Goal: Task Accomplishment & Management: Use online tool/utility

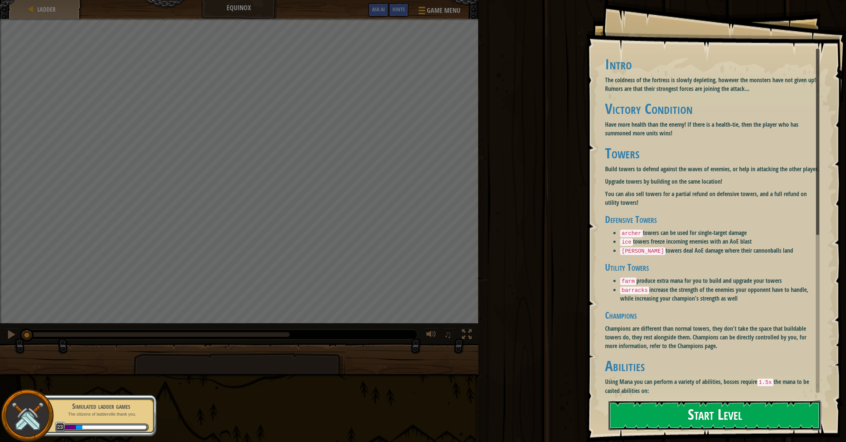
click at [655, 412] on button "Start Level" at bounding box center [714, 416] width 213 height 30
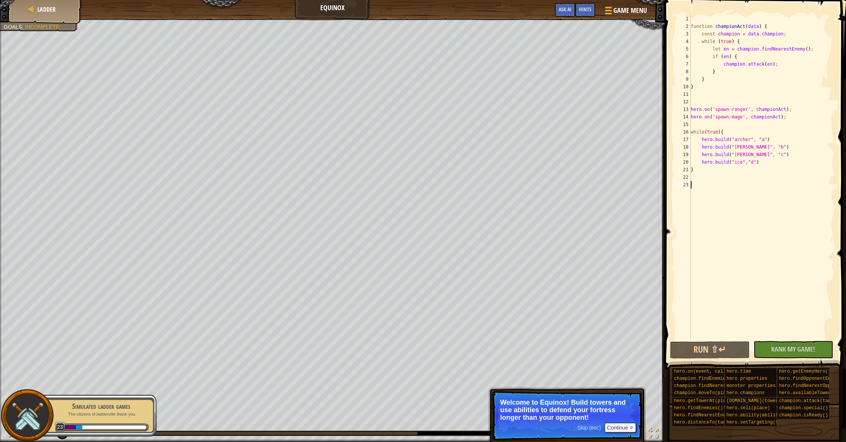
click at [712, 171] on div "function championAct ( data ) { const champion = data . champion ; while ( true…" at bounding box center [761, 185] width 145 height 340
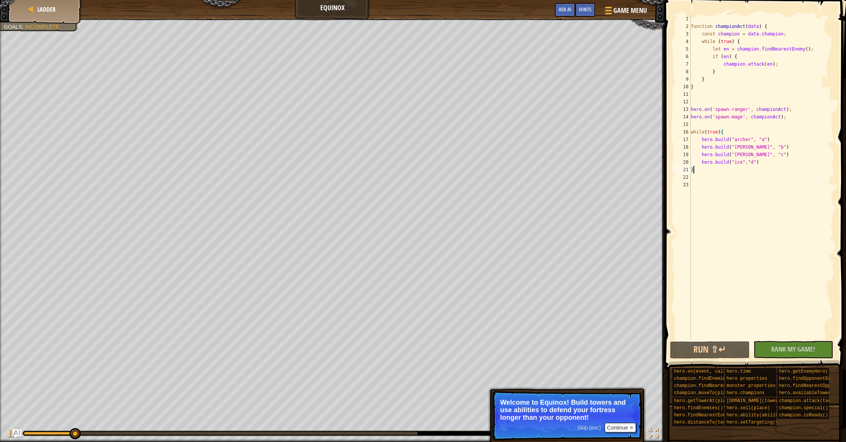
click at [709, 169] on div "function championAct ( data ) { const champion = data . champion ; while ( true…" at bounding box center [761, 185] width 145 height 340
click at [745, 171] on div "function championAct ( data ) { const champion = data . champion ; while ( true…" at bounding box center [761, 185] width 145 height 340
type textarea "}[DOMAIN_NAME]("ice'"e)"
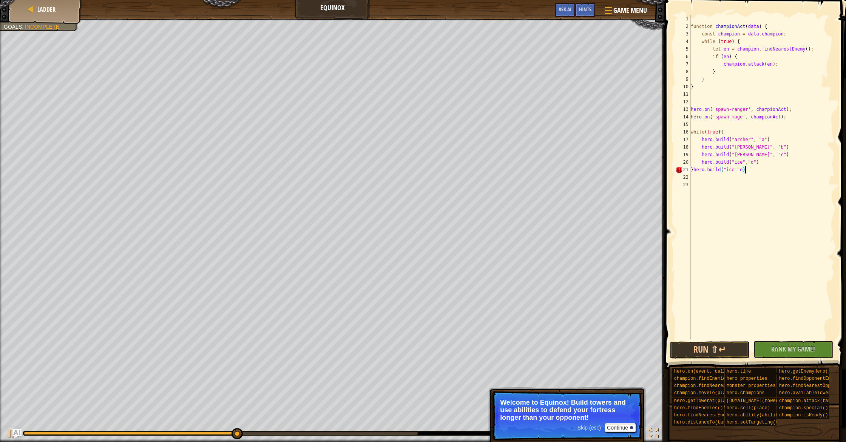
click at [706, 176] on div "function championAct ( data ) { const champion = data . champion ; while ( true…" at bounding box center [761, 185] width 145 height 340
click at [695, 169] on div "function championAct ( data ) { const champion = data . champion ; while ( true…" at bounding box center [761, 185] width 145 height 340
click at [740, 177] on div "function championAct ( data ) { const champion = data . champion ; while ( true…" at bounding box center [761, 185] width 145 height 340
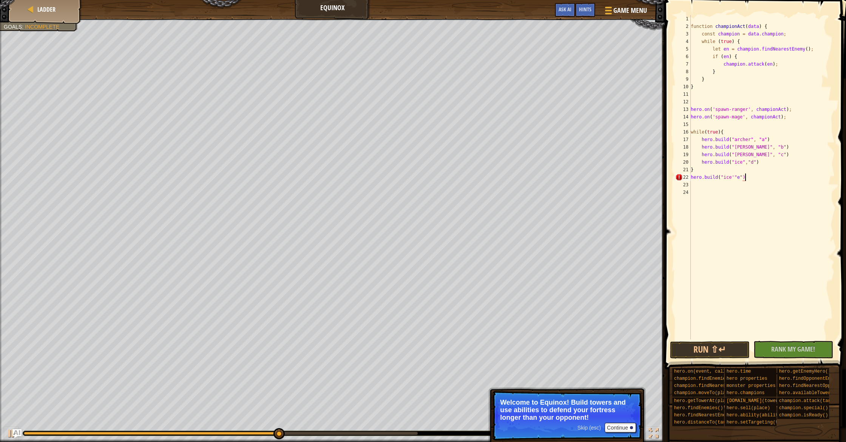
click at [747, 177] on div "function championAct ( data ) { const champion = data . champion ; while ( true…" at bounding box center [761, 185] width 145 height 340
type textarea "[DOMAIN_NAME]("ice'"e")"
drag, startPoint x: 765, startPoint y: 175, endPoint x: 689, endPoint y: 179, distance: 76.0
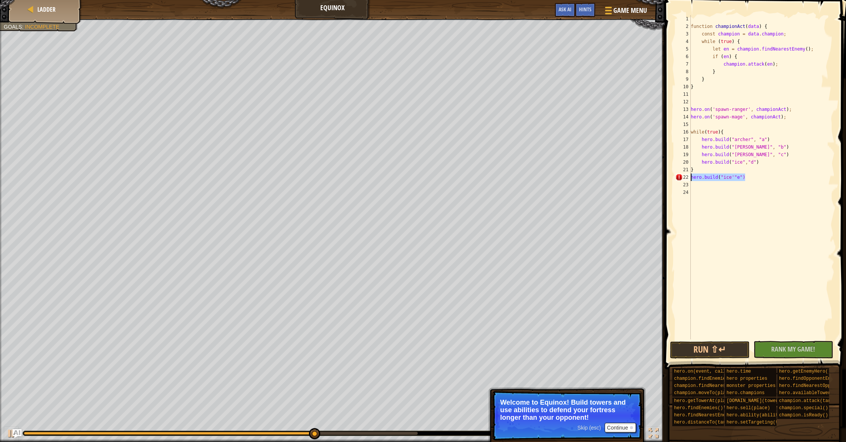
click at [689, 179] on div "[DOMAIN_NAME]("ice'"e") 1 2 3 4 5 6 7 8 9 10 11 12 13 14 15 16 17 18 19 20 21 2…" at bounding box center [753, 177] width 161 height 325
click at [720, 162] on div "function championAct ( data ) { const champion = data . champion ; while ( true…" at bounding box center [761, 185] width 145 height 340
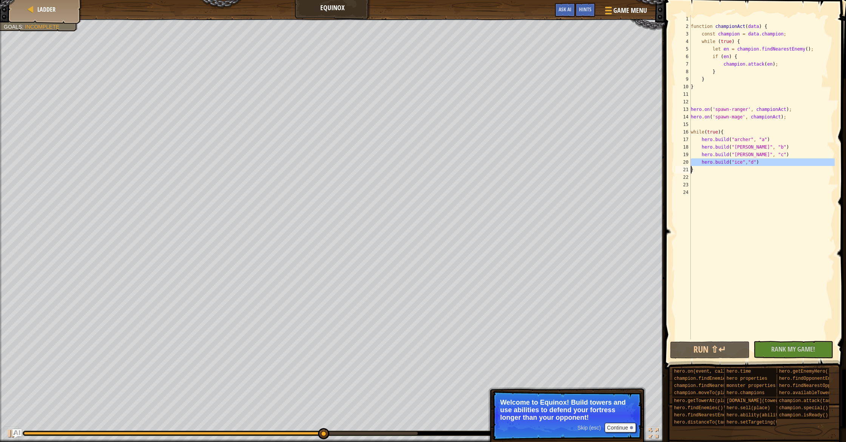
click at [720, 162] on div "function championAct ( data ) { const champion = data . champion ; while ( true…" at bounding box center [761, 185] width 145 height 340
type textarea "[DOMAIN_NAME]("ice","d") }"
click at [700, 178] on div "function championAct ( data ) { const champion = data . champion ; while ( true…" at bounding box center [761, 185] width 145 height 340
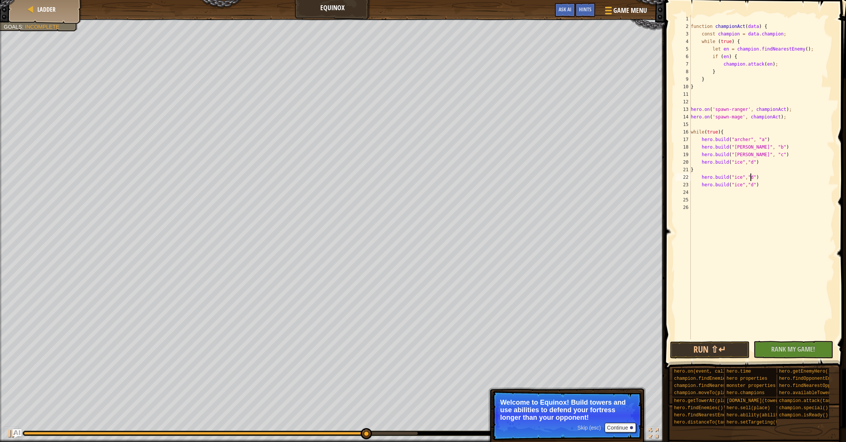
click at [751, 177] on div "function championAct ( data ) { const champion = data . champion ; while ( true…" at bounding box center [761, 185] width 145 height 340
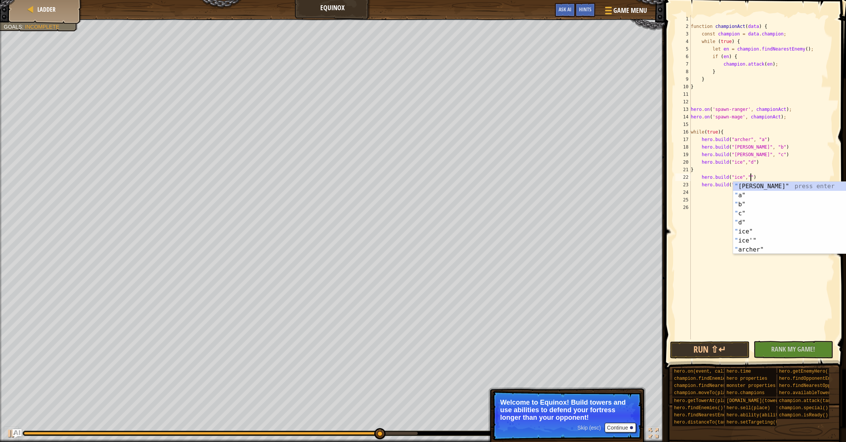
type textarea "[DOMAIN_NAME]("ice","e")"
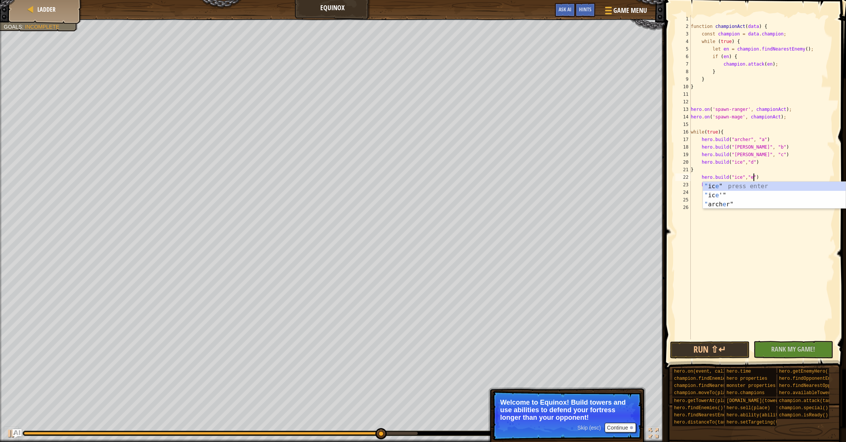
scroll to position [3, 5]
click at [746, 232] on div "function championAct ( data ) { const champion = data . champion ; while ( true…" at bounding box center [761, 185] width 145 height 340
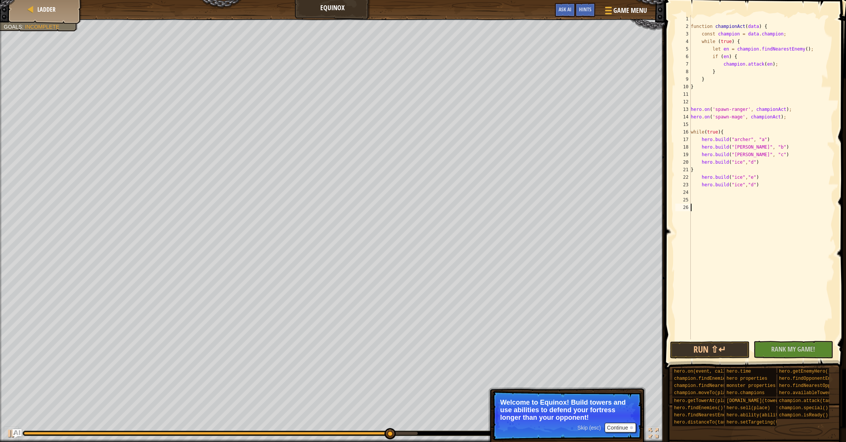
click at [752, 184] on div "function championAct ( data ) { const champion = data . champion ; while ( true…" at bounding box center [761, 185] width 145 height 340
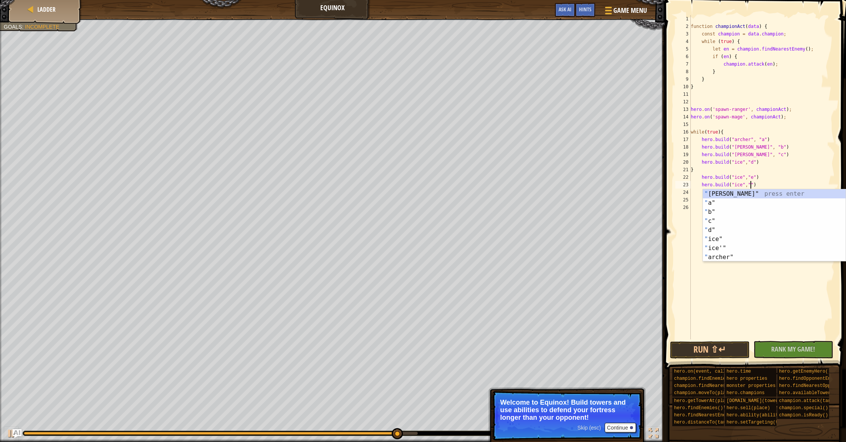
type textarea "[DOMAIN_NAME]("ice","e")"
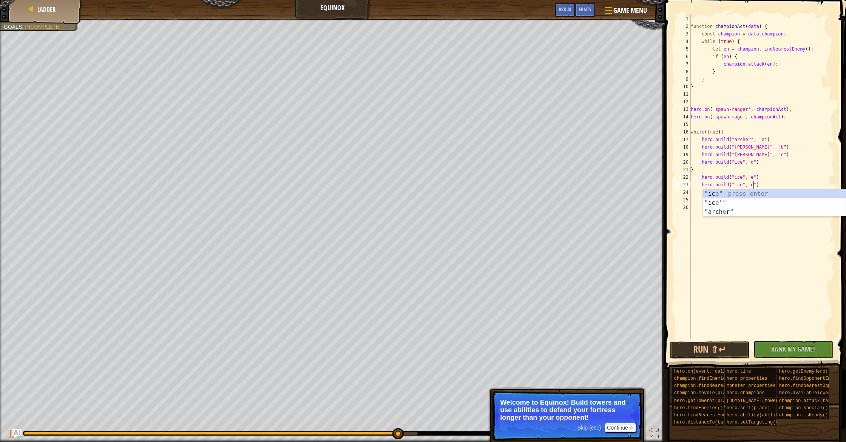
scroll to position [3, 5]
click at [746, 229] on div "function championAct ( data ) { const champion = data . champion ; while ( true…" at bounding box center [761, 185] width 145 height 340
click at [715, 191] on div "function championAct ( data ) { const champion = data . champion ; while ( true…" at bounding box center [761, 185] width 145 height 340
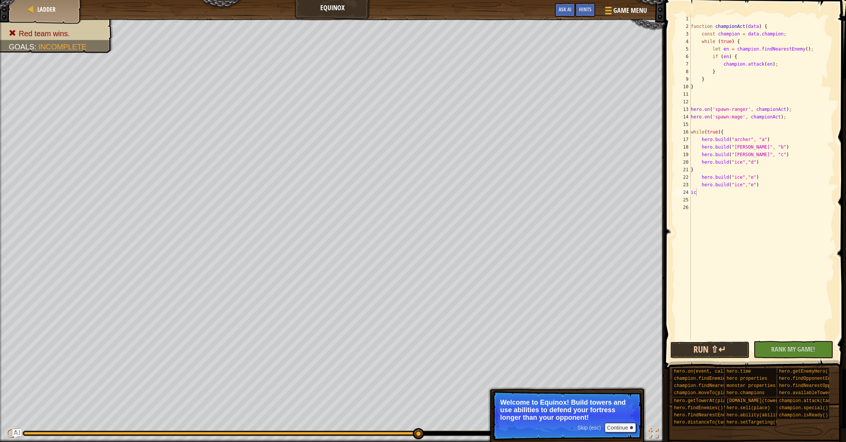
click at [711, 347] on button "Run ⇧↵" at bounding box center [710, 350] width 80 height 17
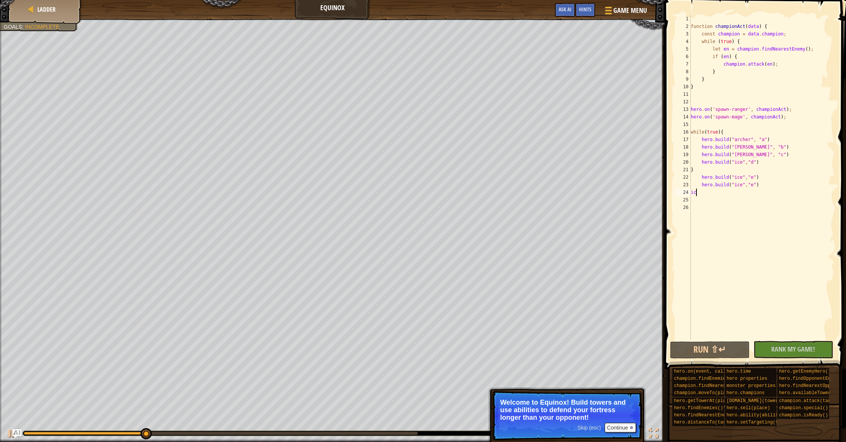
type textarea "i"
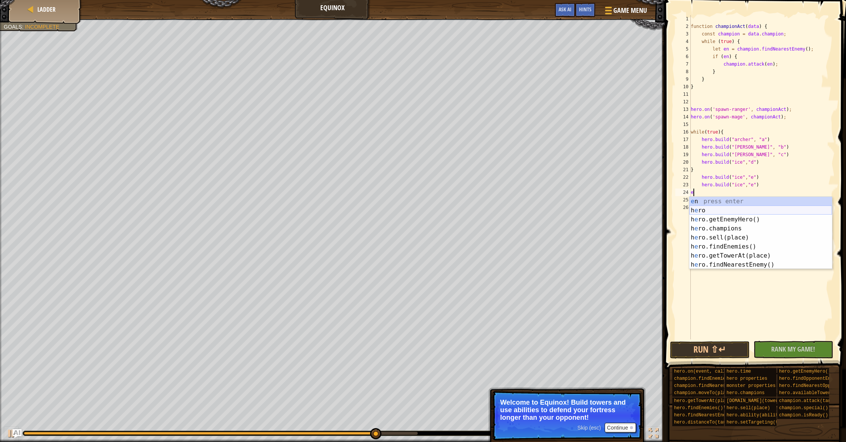
click at [726, 211] on div "e n press enter h e ro press enter h e ro.getEnemyHero() press enter h e ro.cha…" at bounding box center [760, 242] width 143 height 91
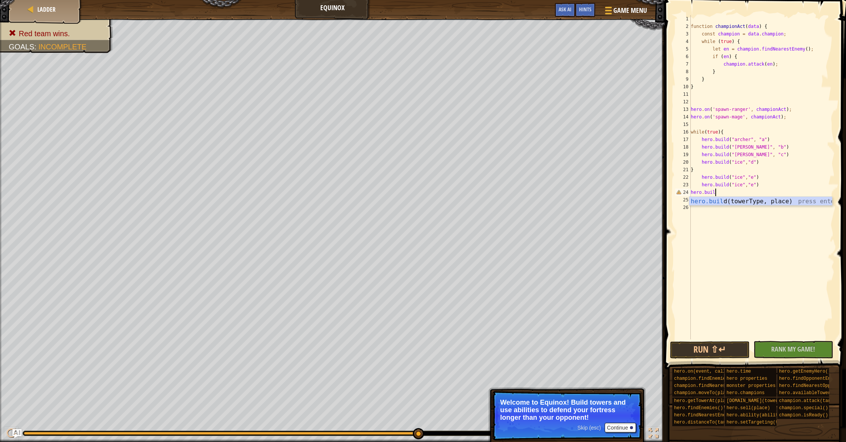
scroll to position [3, 2]
click at [731, 202] on div "[DOMAIN_NAME] (towerType, place) press enter" at bounding box center [760, 210] width 143 height 27
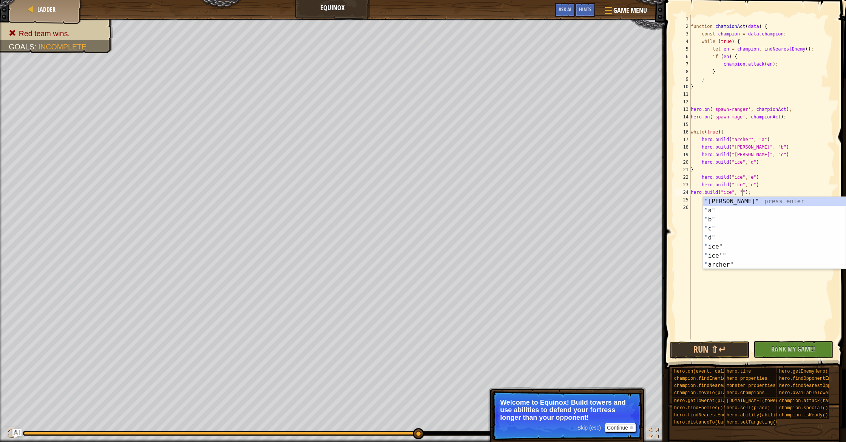
scroll to position [3, 5]
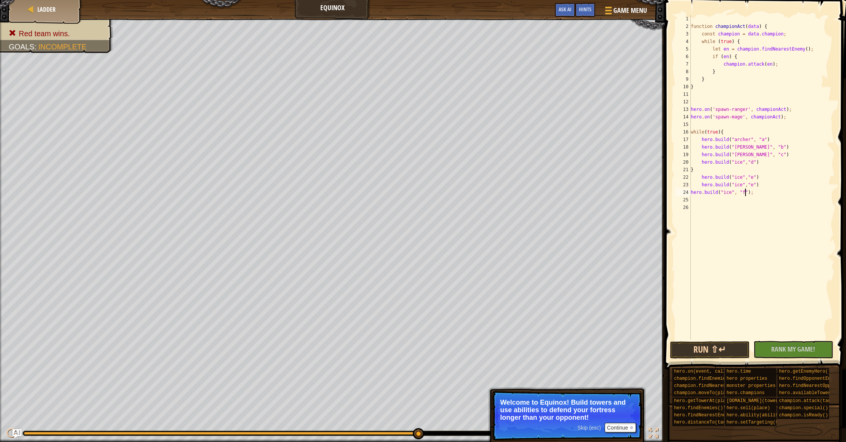
type textarea "[DOMAIN_NAME]("ice", "f");"
click at [740, 346] on button "Run ⇧↵" at bounding box center [710, 350] width 80 height 17
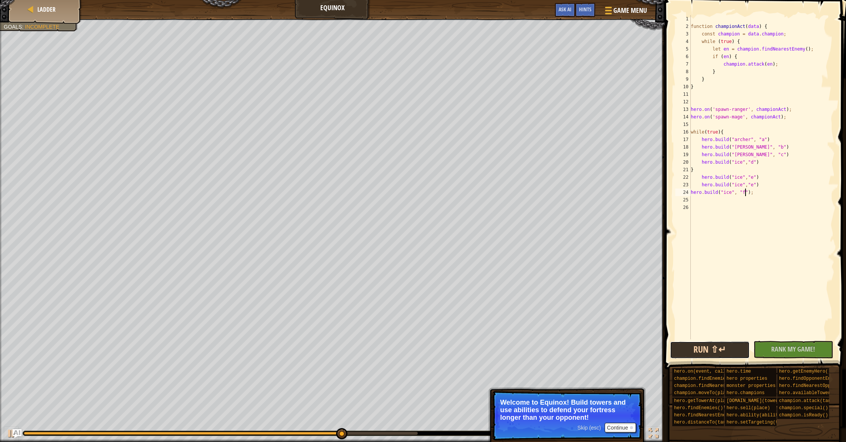
click at [720, 343] on button "Run ⇧↵" at bounding box center [710, 350] width 80 height 17
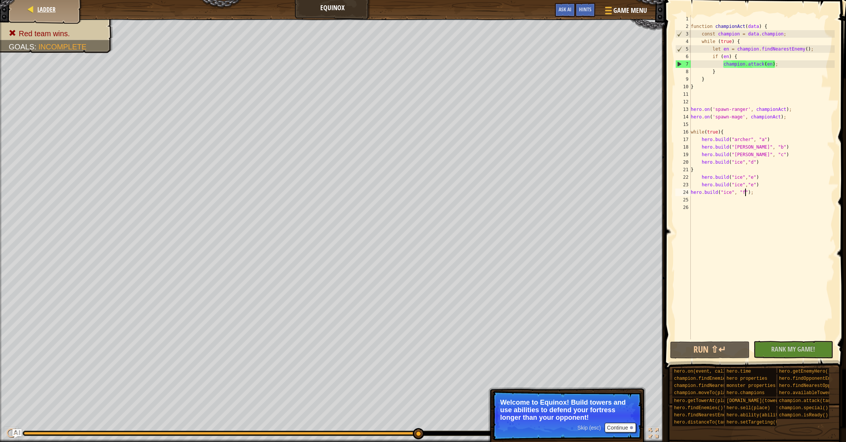
click at [65, 11] on div "Ladder" at bounding box center [45, 9] width 60 height 19
